Goal: Task Accomplishment & Management: Use online tool/utility

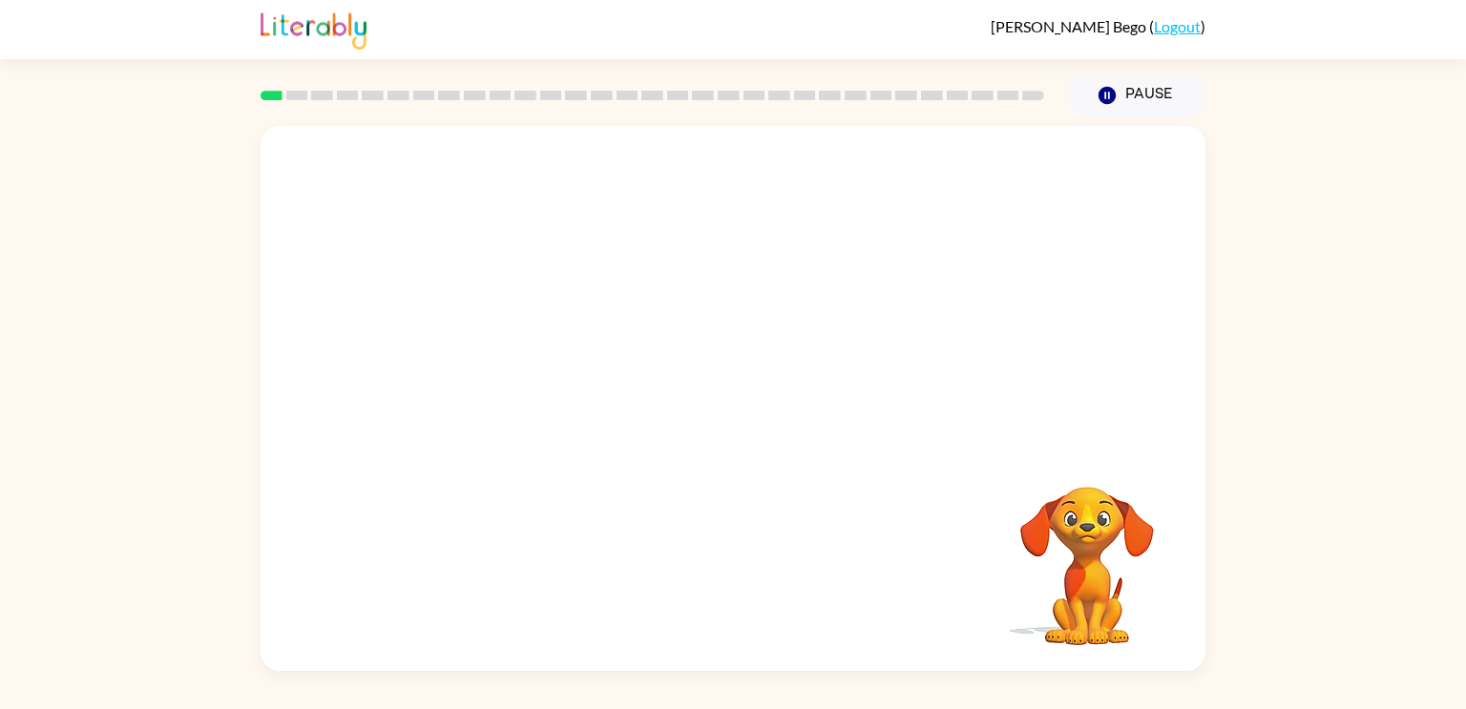
drag, startPoint x: 1012, startPoint y: 482, endPoint x: 1155, endPoint y: 594, distance: 181.5
click at [1155, 594] on video "Your browser must support playing .mp4 files to use Literably. Please try using…" at bounding box center [1086, 552] width 191 height 191
click at [748, 410] on div at bounding box center [733, 408] width 122 height 70
click at [713, 414] on button "button" at bounding box center [733, 408] width 122 height 70
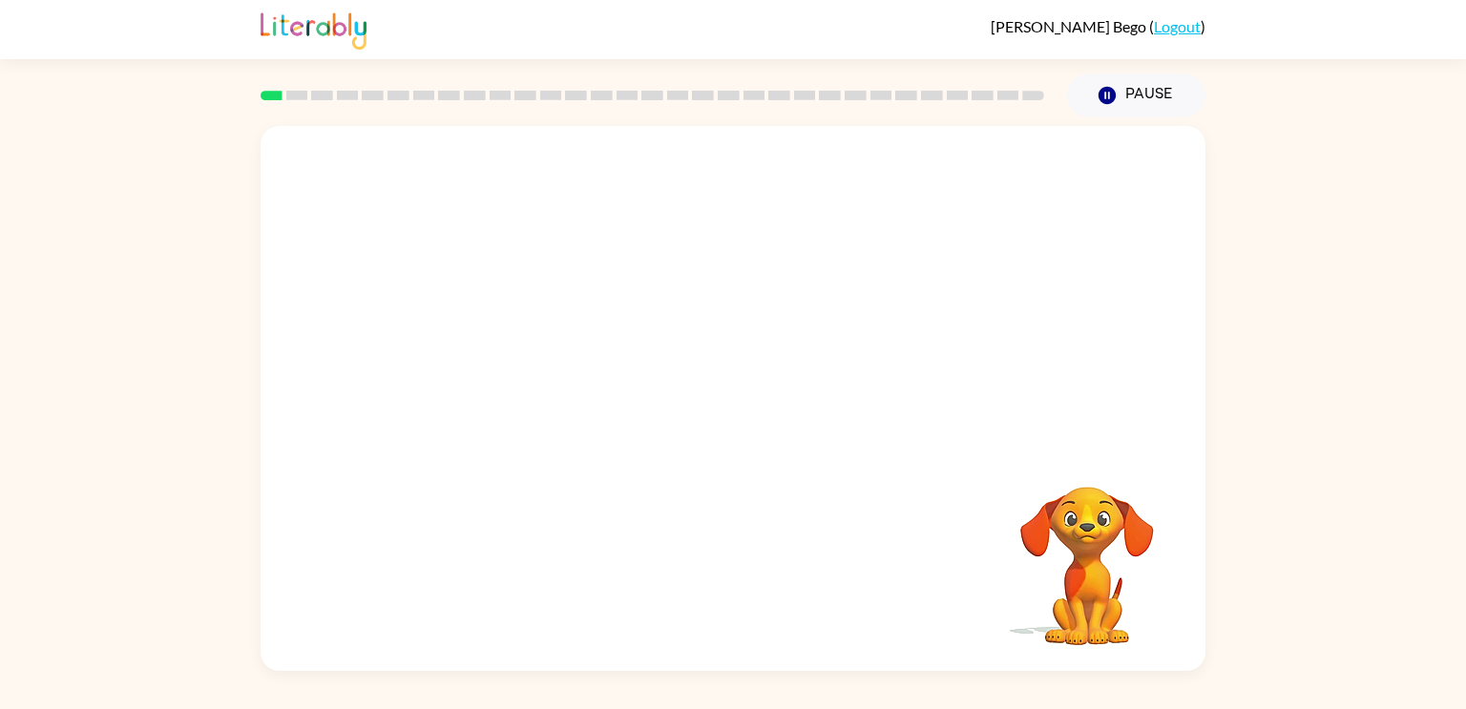
click at [814, 556] on div "Your browser must support playing .mp4 files to use Literably. Please try using…" at bounding box center [733, 398] width 945 height 545
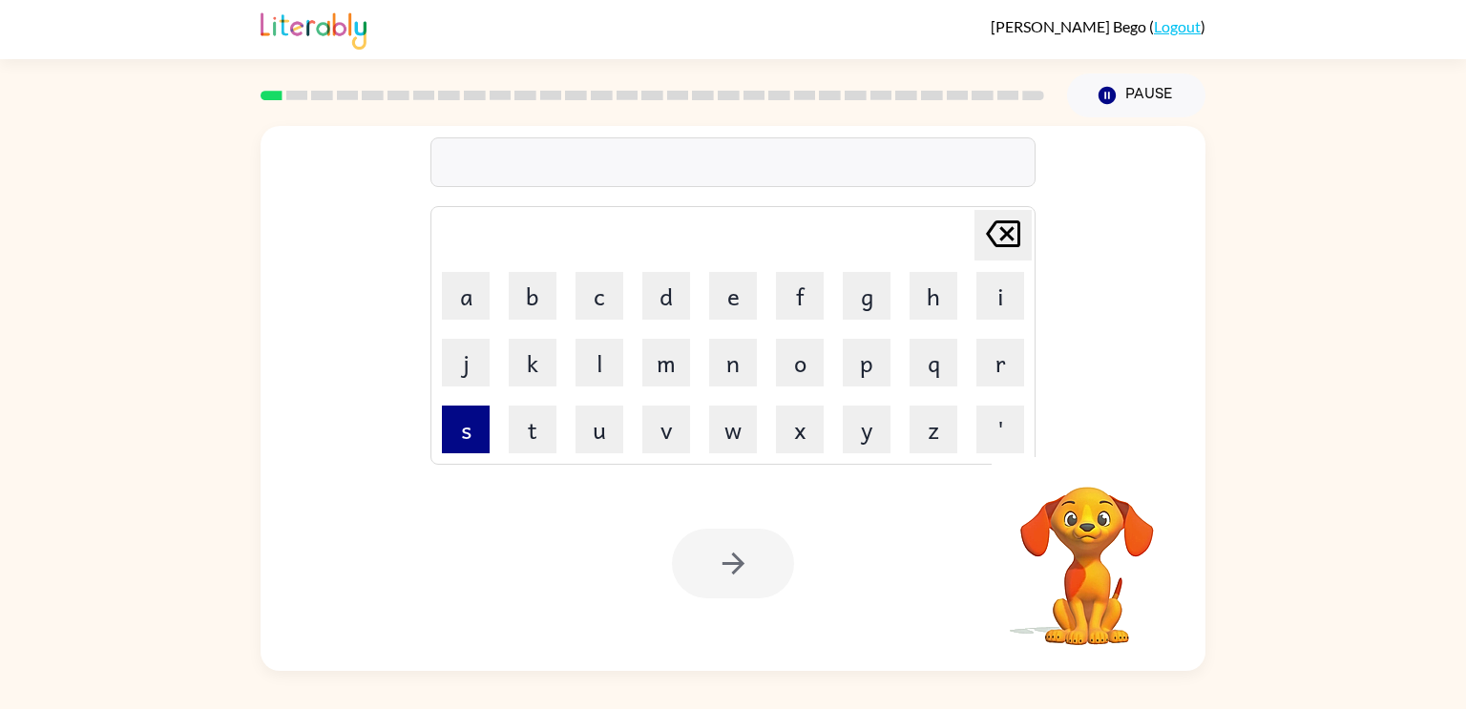
click at [462, 446] on button "s" at bounding box center [466, 430] width 48 height 48
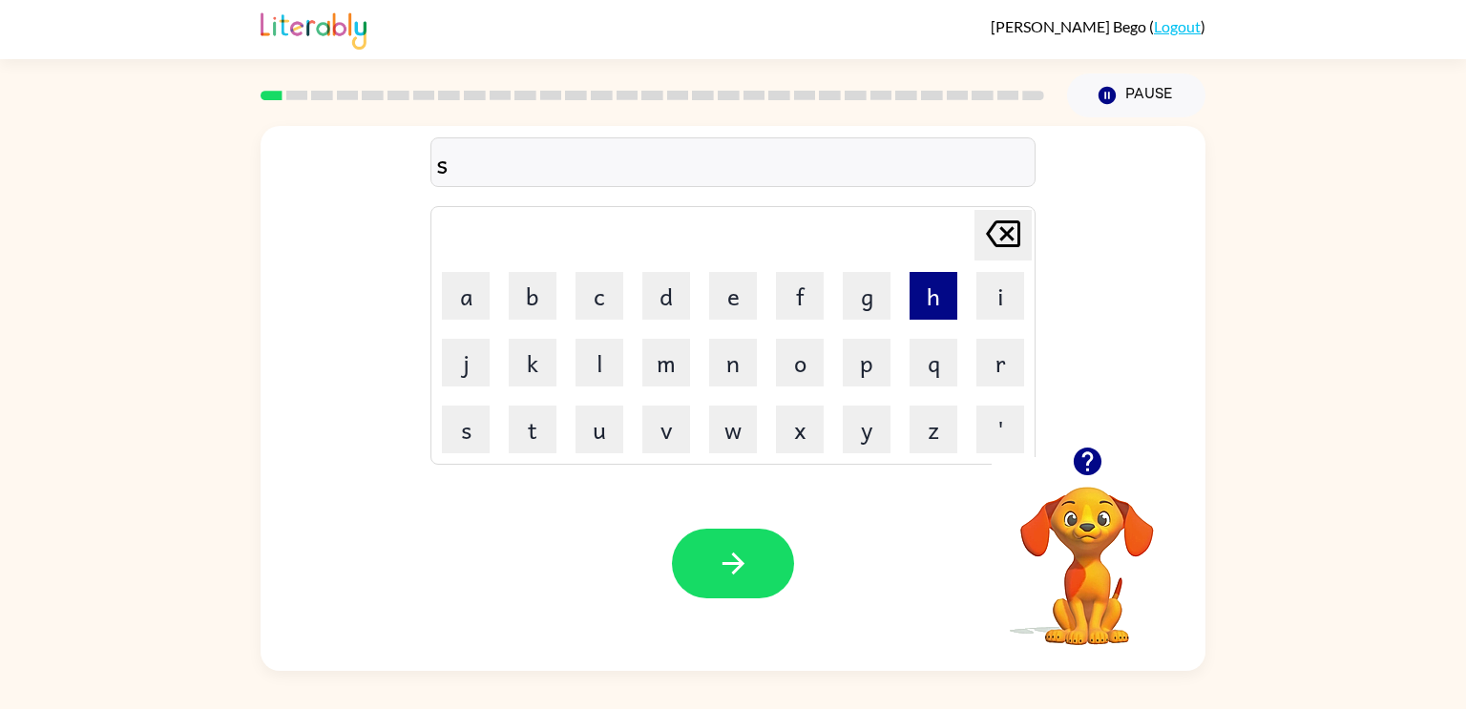
click at [918, 309] on button "h" at bounding box center [933, 296] width 48 height 48
click at [600, 422] on button "u" at bounding box center [599, 430] width 48 height 48
click at [460, 427] on button "s" at bounding box center [466, 430] width 48 height 48
click at [925, 297] on button "h" at bounding box center [933, 296] width 48 height 48
click at [725, 585] on button "button" at bounding box center [733, 564] width 122 height 70
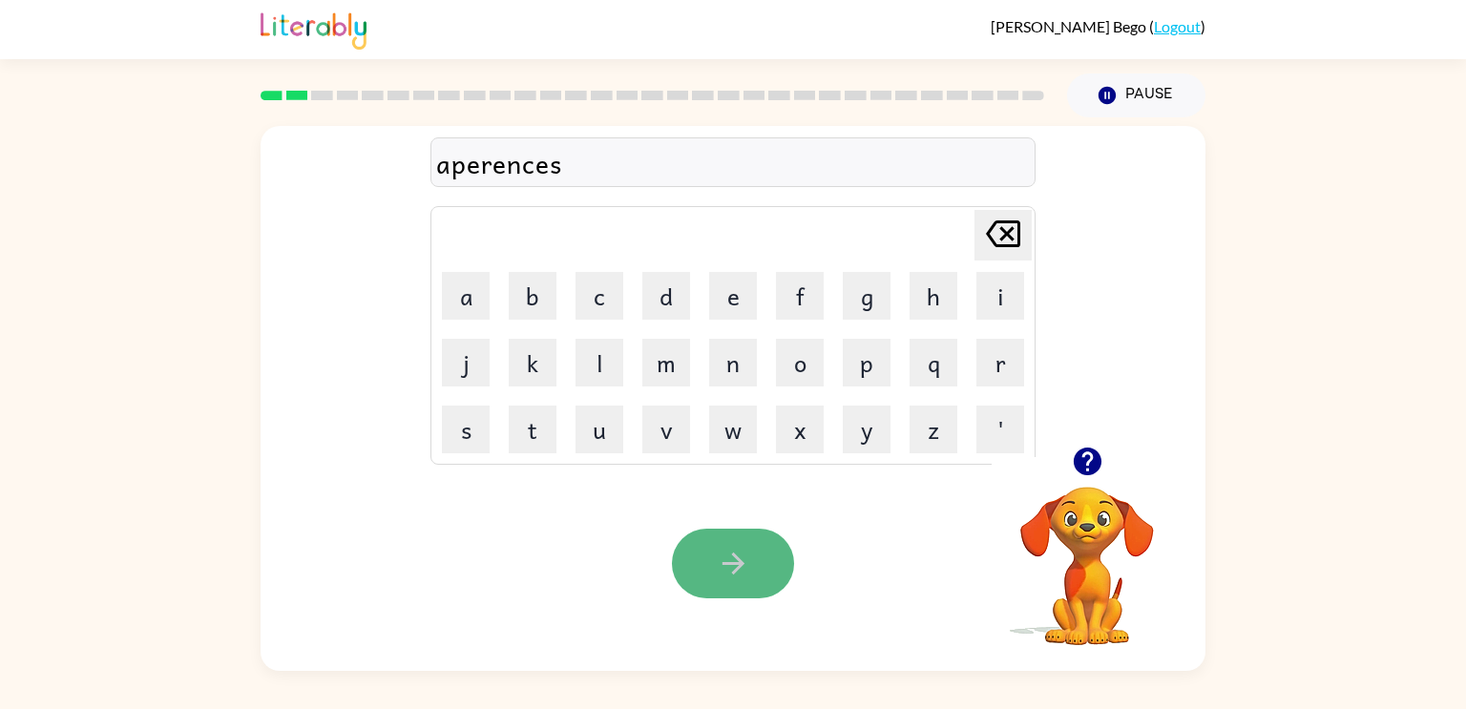
click at [729, 560] on icon "button" at bounding box center [733, 563] width 33 height 33
click at [1096, 468] on icon "button" at bounding box center [1087, 462] width 28 height 28
click at [753, 551] on button "button" at bounding box center [733, 564] width 122 height 70
click at [744, 580] on icon "button" at bounding box center [733, 563] width 33 height 33
click at [734, 579] on icon "button" at bounding box center [733, 563] width 33 height 33
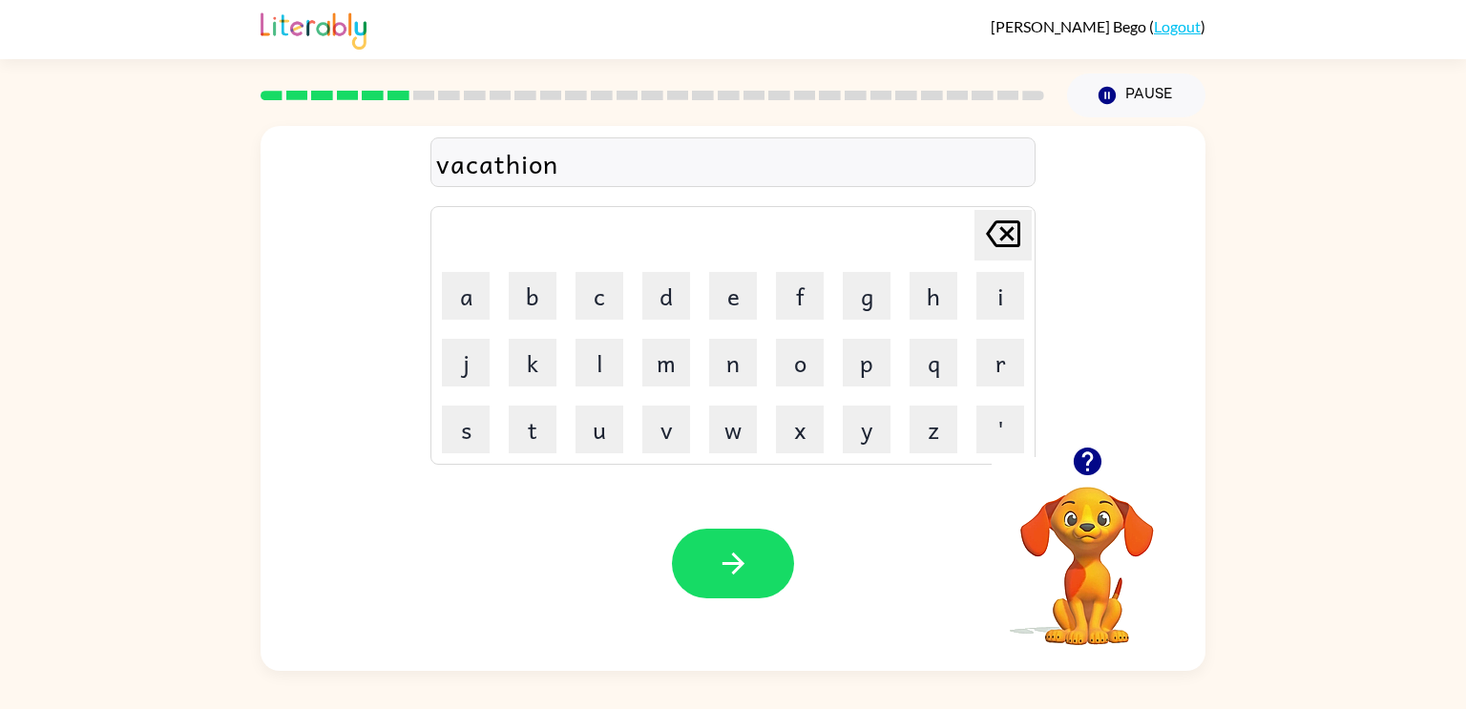
click at [518, 171] on div "vacathion" at bounding box center [733, 163] width 594 height 40
click at [728, 597] on button "button" at bounding box center [733, 564] width 122 height 70
click at [741, 542] on button "button" at bounding box center [733, 564] width 122 height 70
click at [1086, 478] on icon "button" at bounding box center [1087, 461] width 33 height 33
click at [719, 553] on icon "button" at bounding box center [733, 563] width 33 height 33
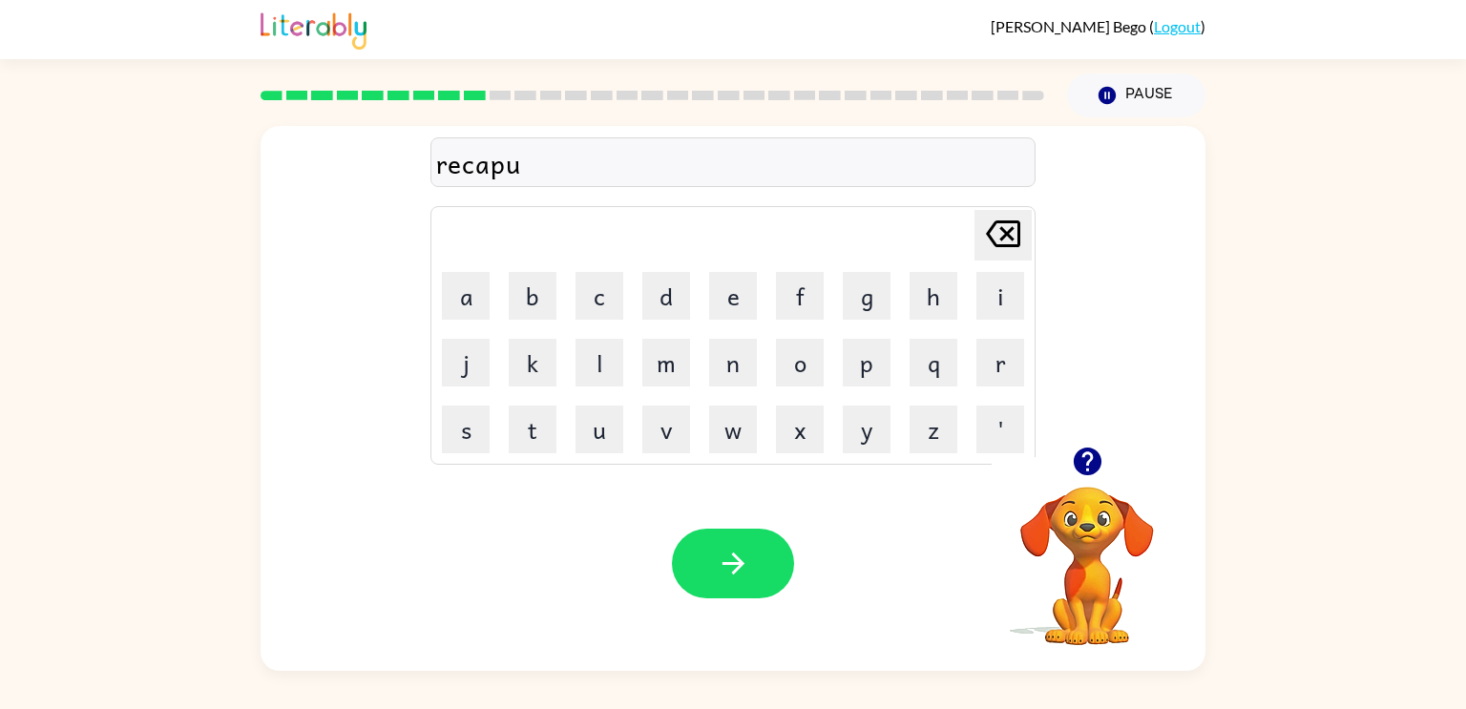
click at [1070, 550] on video "Your browser must support playing .mp4 files to use Literably. Please try using…" at bounding box center [1086, 552] width 191 height 191
click at [1103, 466] on button "button" at bounding box center [1087, 461] width 49 height 49
click at [1085, 574] on video "Your browser must support playing .mp4 files to use Literably. Please try using…" at bounding box center [1086, 552] width 191 height 191
click at [763, 558] on button "button" at bounding box center [733, 564] width 122 height 70
click at [482, 170] on div "preschool" at bounding box center [733, 163] width 594 height 40
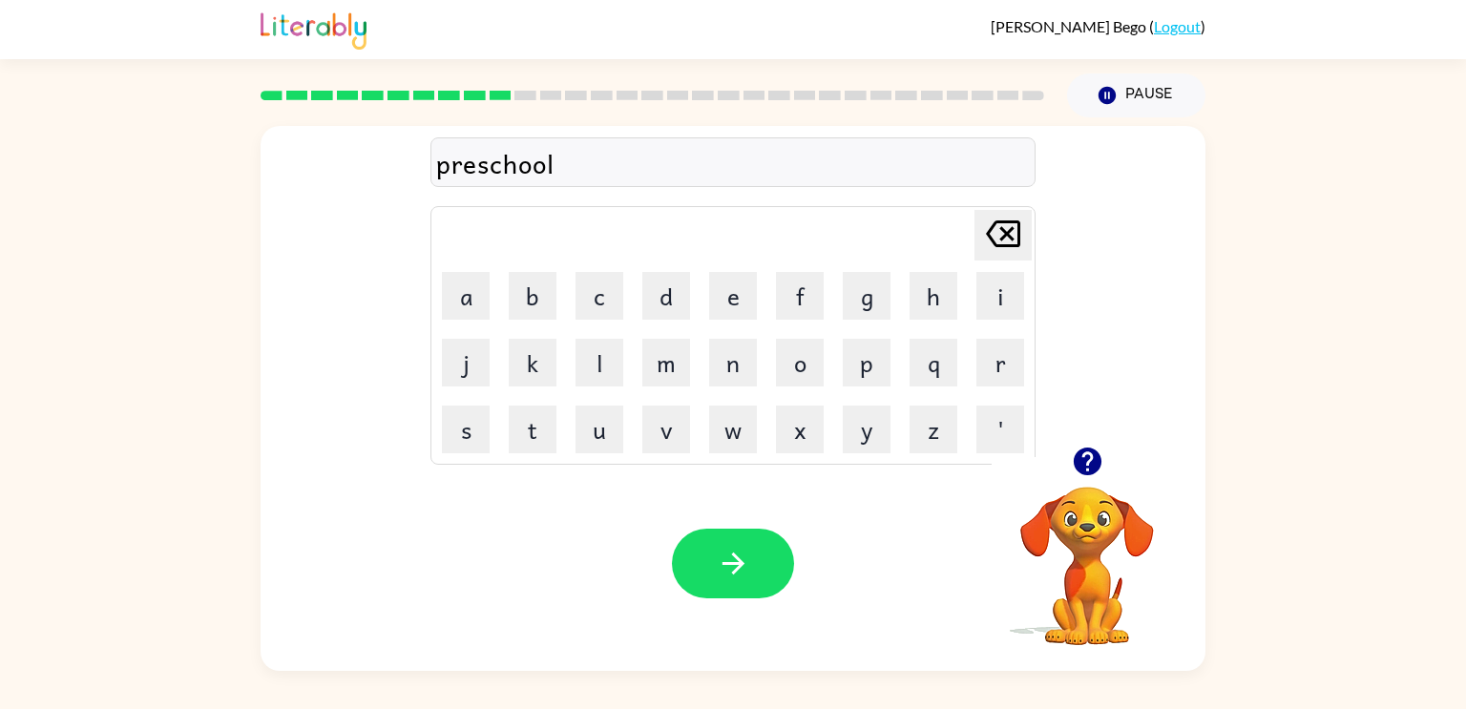
click at [477, 165] on div "preschool" at bounding box center [733, 163] width 594 height 40
click at [705, 555] on button "button" at bounding box center [733, 564] width 122 height 70
click at [739, 567] on icon "button" at bounding box center [732, 564] width 22 height 22
click at [705, 590] on button "button" at bounding box center [733, 564] width 122 height 70
click at [750, 545] on button "button" at bounding box center [733, 564] width 122 height 70
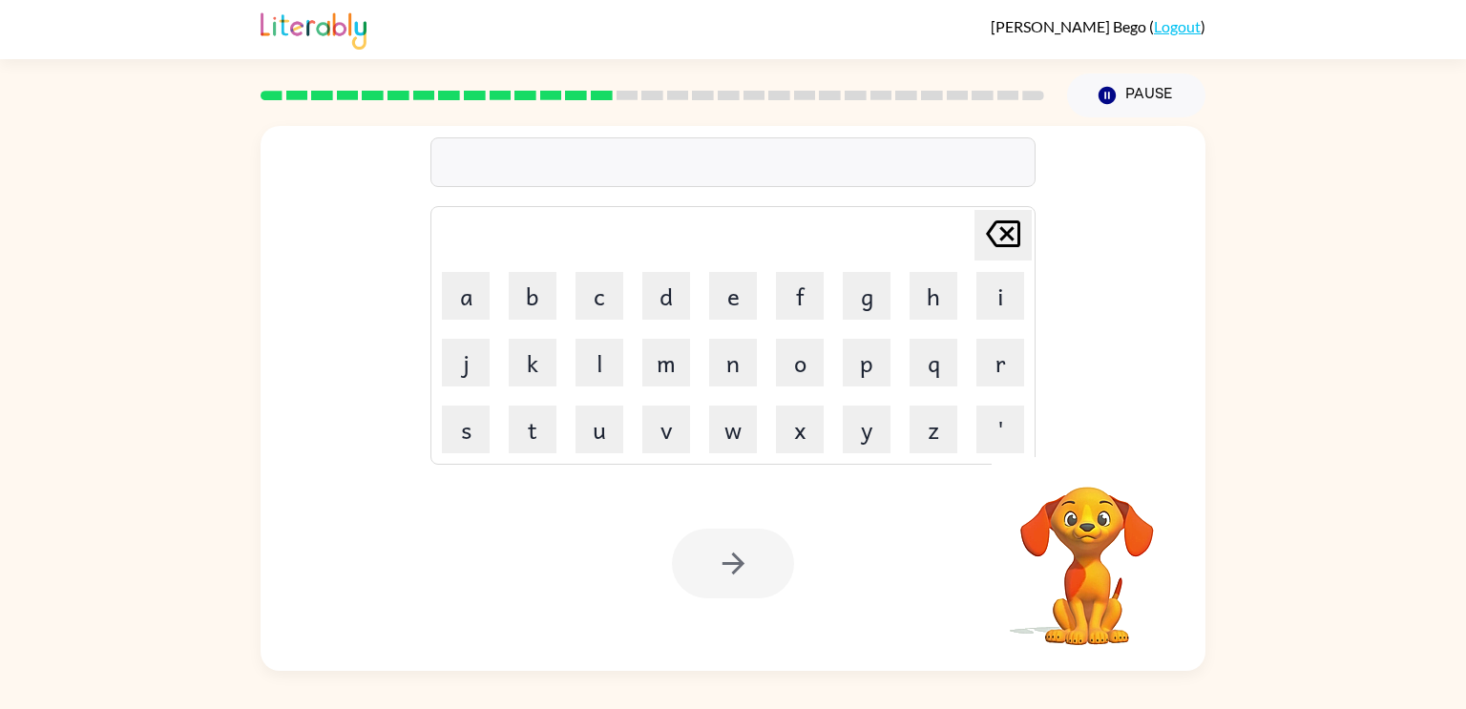
click at [776, 174] on div at bounding box center [732, 162] width 605 height 50
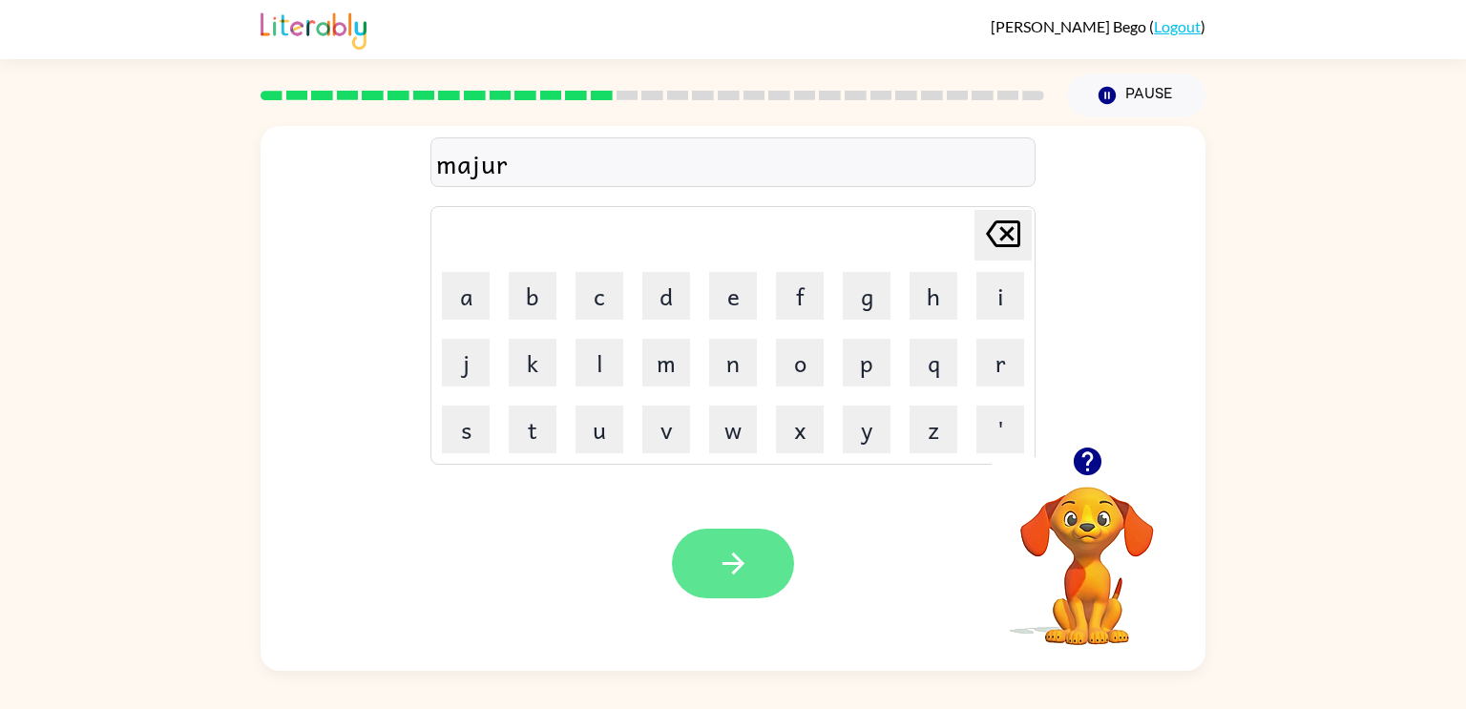
click at [699, 570] on button "button" at bounding box center [733, 564] width 122 height 70
click at [738, 590] on button "button" at bounding box center [733, 564] width 122 height 70
click at [739, 539] on button "button" at bounding box center [733, 564] width 122 height 70
click at [701, 555] on button "button" at bounding box center [733, 564] width 122 height 70
click at [473, 168] on div "lisen" at bounding box center [733, 163] width 594 height 40
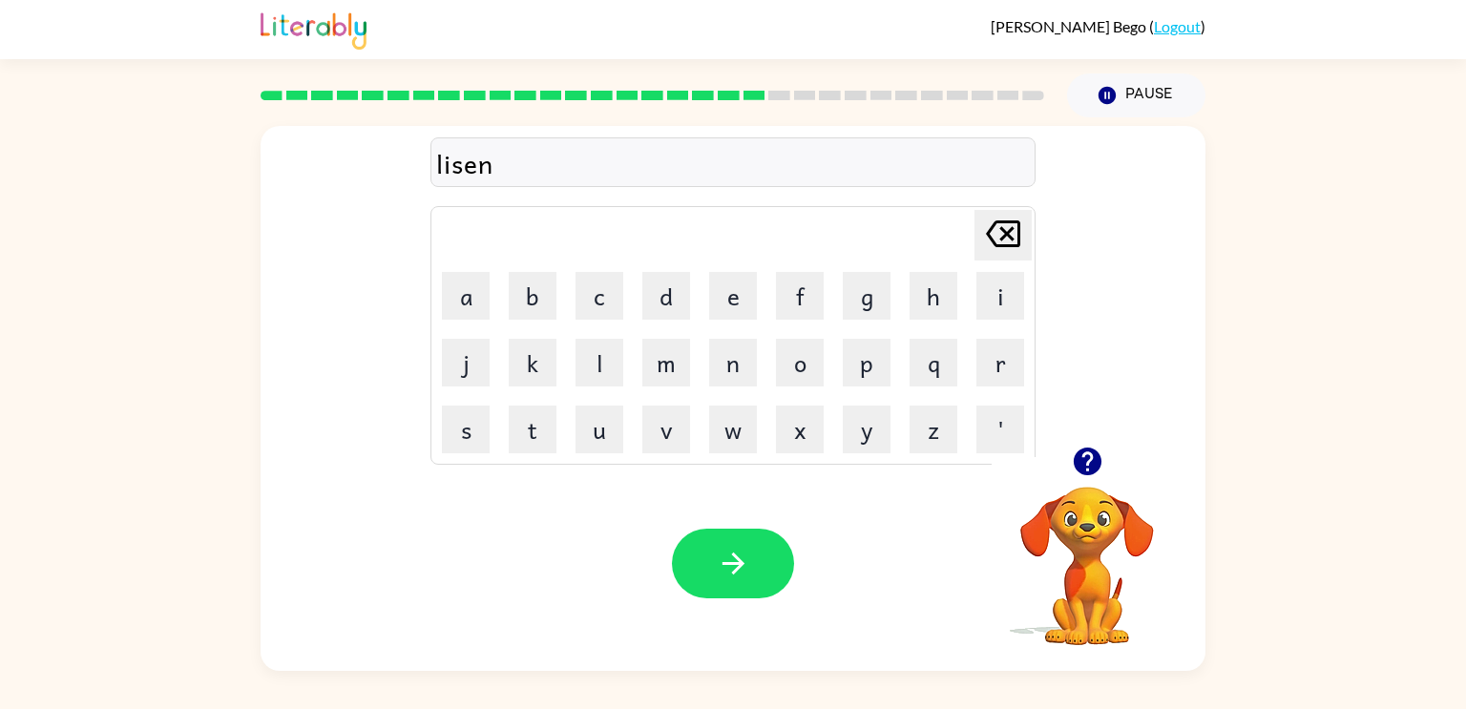
click at [497, 166] on div "lisen" at bounding box center [733, 163] width 594 height 40
click at [1085, 454] on icon "button" at bounding box center [1087, 461] width 33 height 33
click at [783, 165] on div "lisen" at bounding box center [733, 163] width 594 height 40
click at [708, 547] on button "button" at bounding box center [733, 564] width 122 height 70
click at [756, 569] on button "button" at bounding box center [733, 564] width 122 height 70
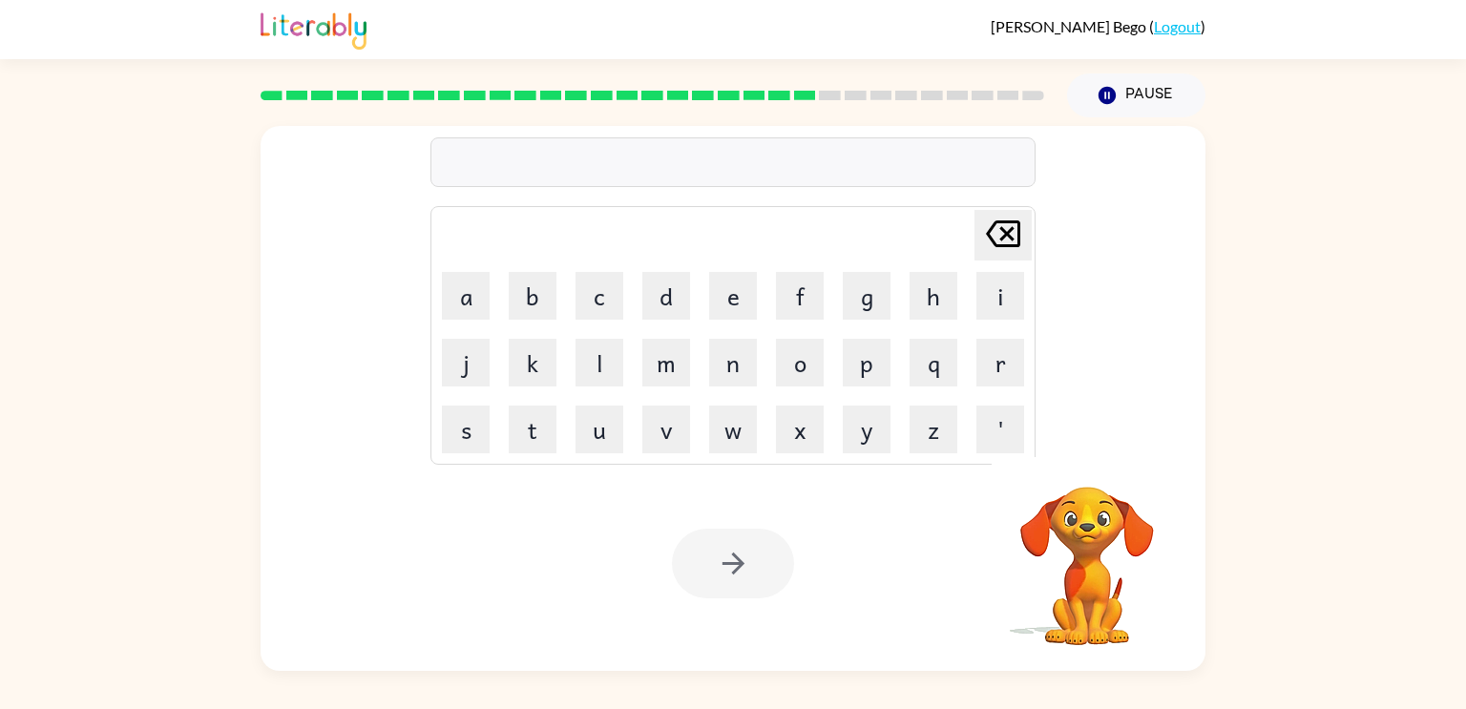
click at [663, 146] on div at bounding box center [732, 162] width 605 height 50
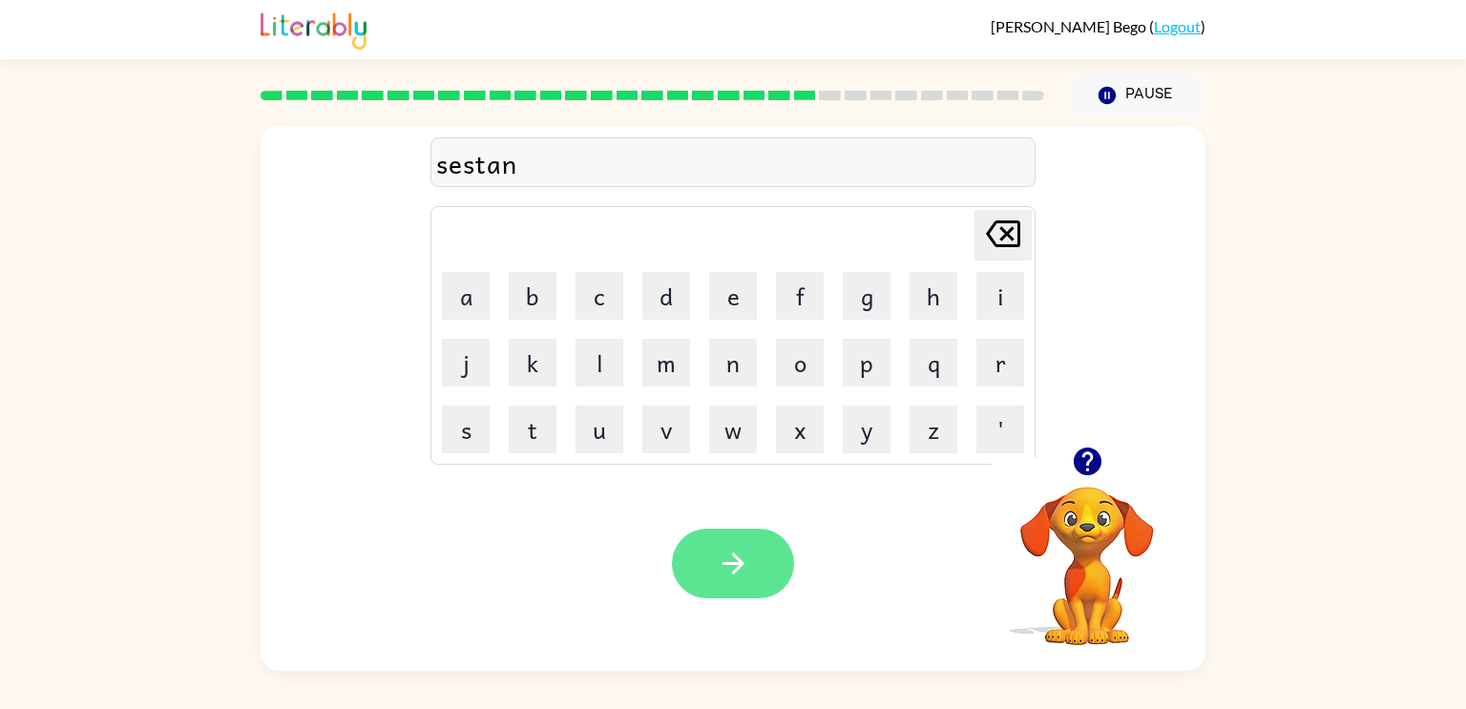
click at [732, 562] on icon "button" at bounding box center [733, 563] width 33 height 33
click at [748, 571] on icon "button" at bounding box center [733, 563] width 33 height 33
click at [713, 556] on button "button" at bounding box center [733, 564] width 122 height 70
click at [745, 558] on icon "button" at bounding box center [733, 563] width 33 height 33
click at [727, 577] on icon "button" at bounding box center [733, 563] width 33 height 33
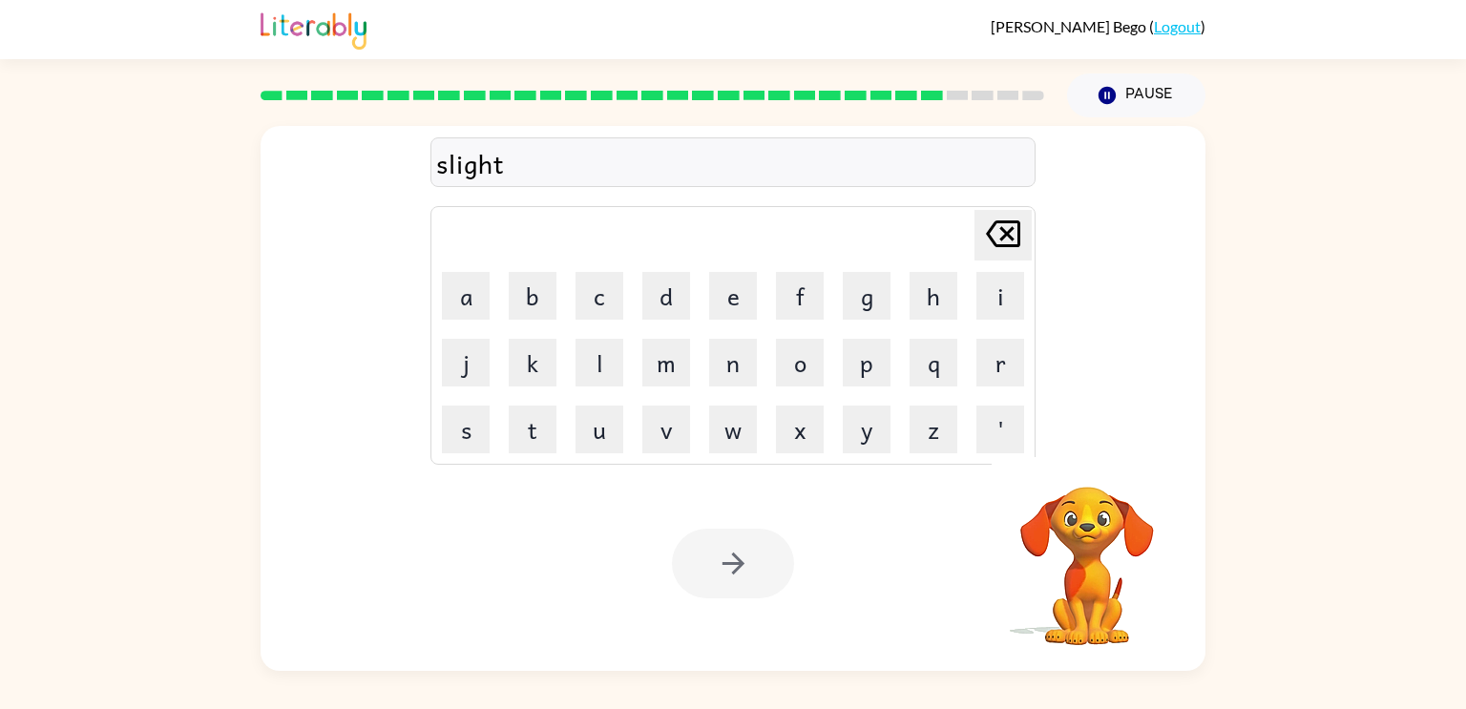
click at [729, 540] on div at bounding box center [733, 564] width 122 height 70
click at [752, 567] on div at bounding box center [733, 564] width 122 height 70
click at [753, 567] on div at bounding box center [733, 564] width 122 height 70
click at [754, 566] on button "button" at bounding box center [733, 564] width 122 height 70
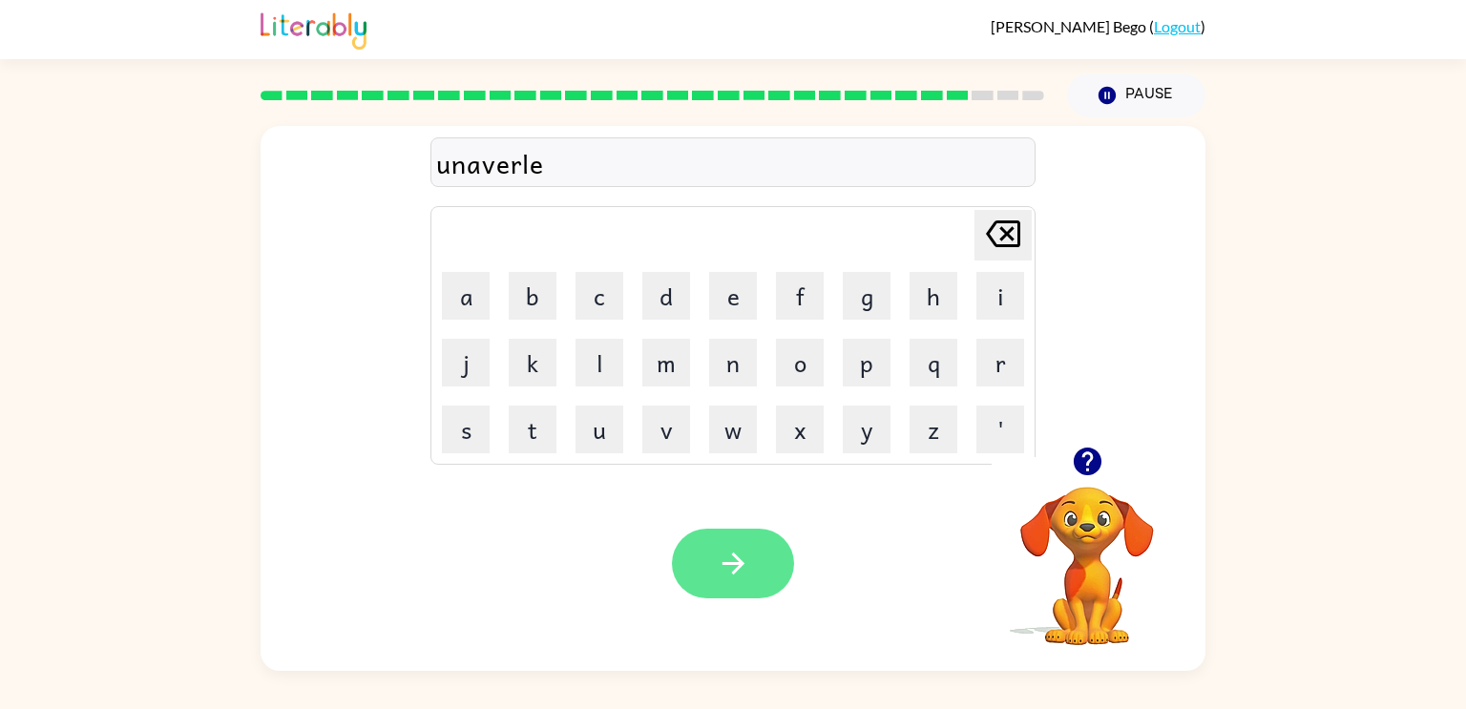
click at [737, 540] on button "button" at bounding box center [733, 564] width 122 height 70
click at [735, 572] on icon "button" at bounding box center [732, 564] width 22 height 22
click at [718, 583] on button "button" at bounding box center [733, 564] width 122 height 70
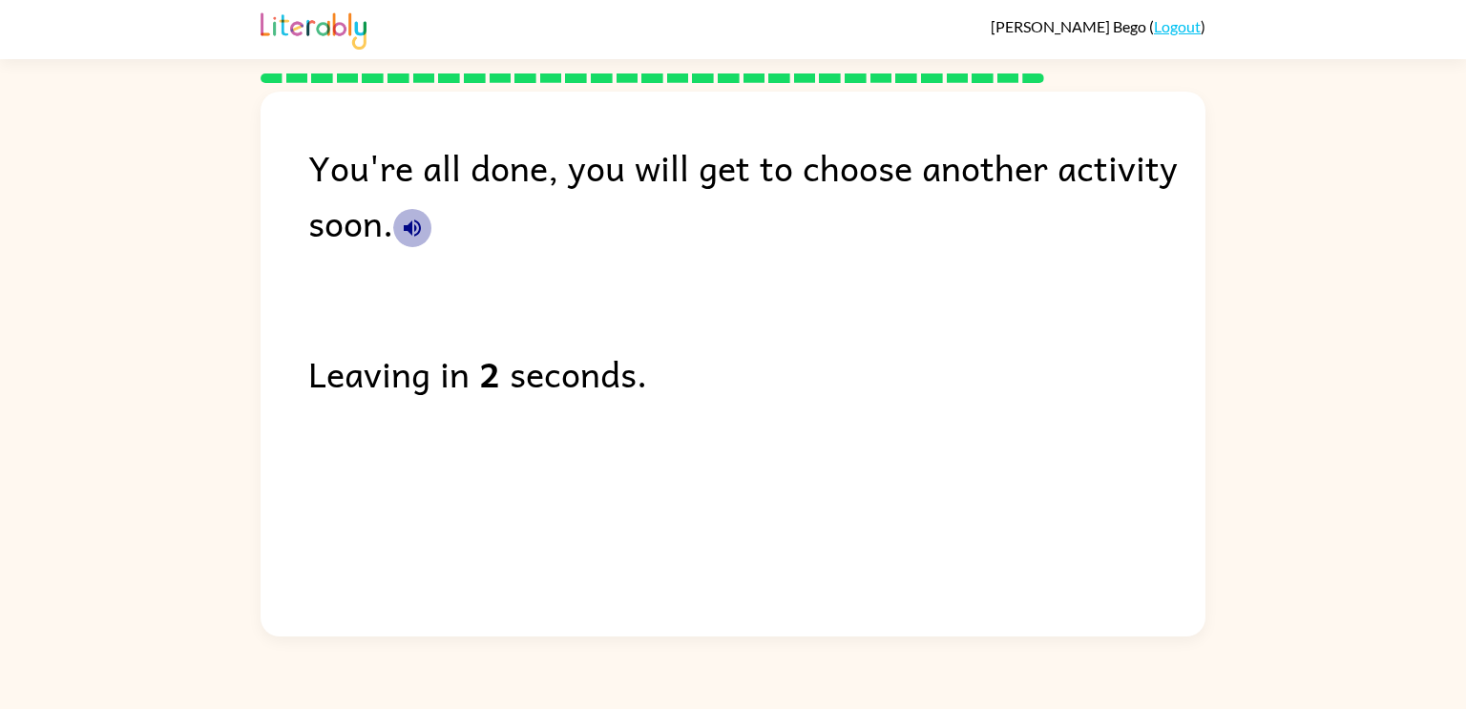
click at [407, 233] on icon "button" at bounding box center [412, 228] width 23 height 23
